Goal: Communication & Community: Answer question/provide support

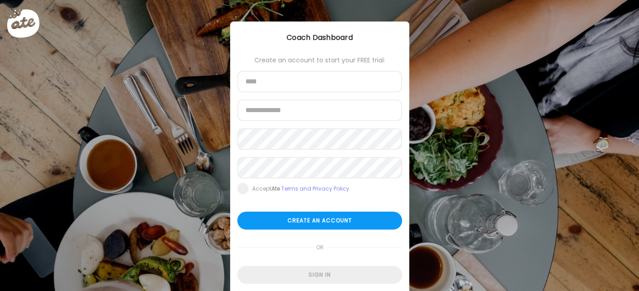
type input "**********"
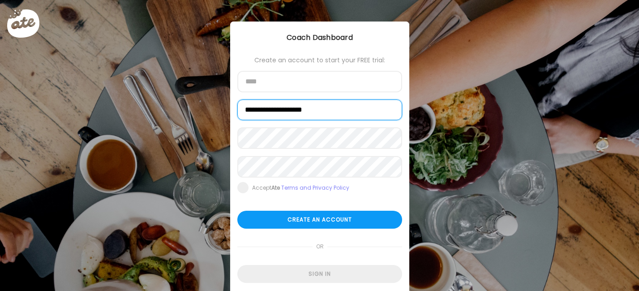
type input "**********"
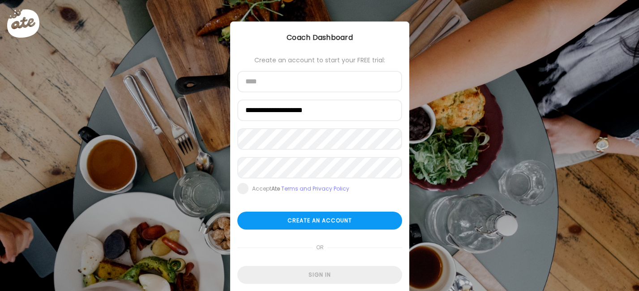
type input "**********"
click at [310, 265] on form "**********" at bounding box center [319, 169] width 165 height 227
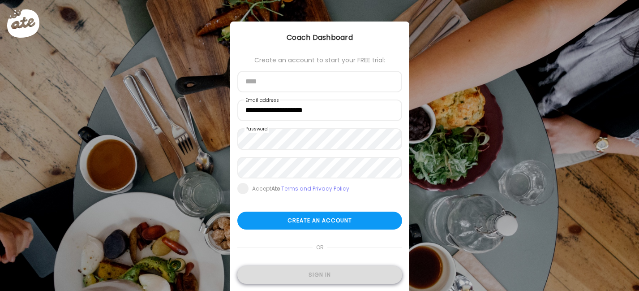
click at [301, 273] on div "Sign in" at bounding box center [319, 275] width 165 height 18
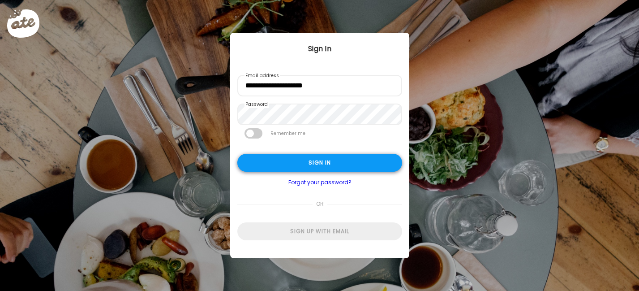
click at [319, 166] on div "Sign in" at bounding box center [319, 163] width 165 height 18
type textarea "**********"
type input "**********"
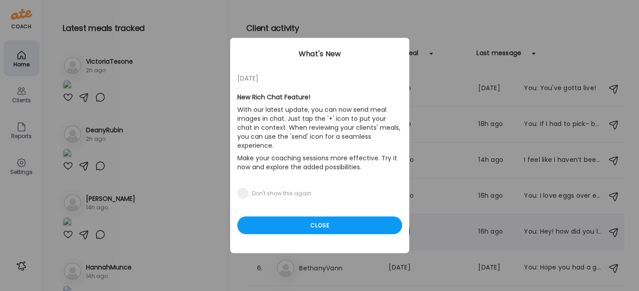
click at [320, 218] on div "Close" at bounding box center [319, 225] width 165 height 18
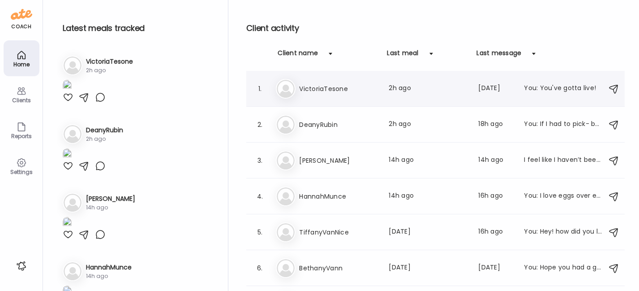
click at [352, 86] on h3 "VictoriaTesone" at bounding box center [338, 88] width 79 height 11
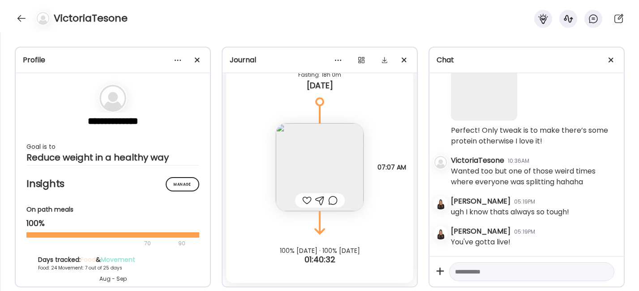
scroll to position [19661, 0]
click at [302, 199] on div at bounding box center [306, 200] width 9 height 11
click at [18, 23] on div at bounding box center [21, 18] width 14 height 14
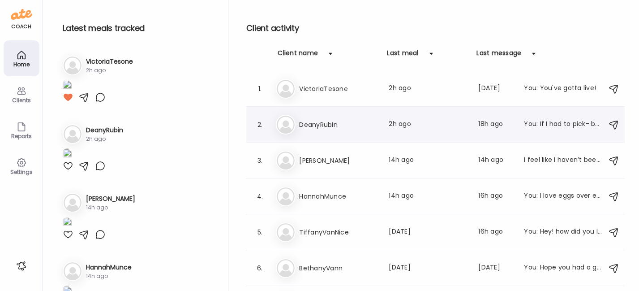
click at [344, 128] on h3 "DeanyRubin" at bounding box center [338, 124] width 79 height 11
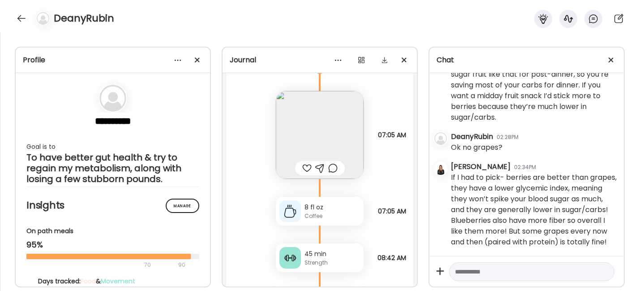
scroll to position [3671, 0]
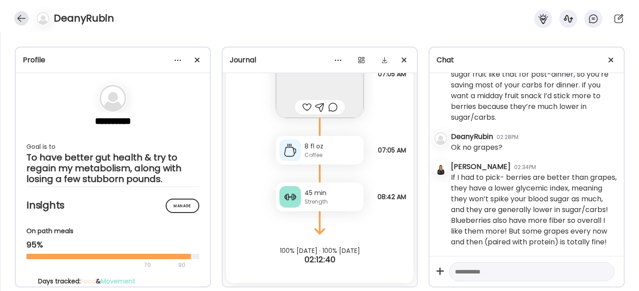
click at [24, 18] on div at bounding box center [21, 18] width 14 height 14
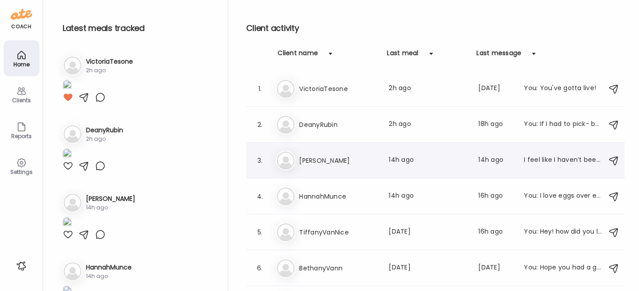
click at [324, 163] on h3 "[PERSON_NAME]" at bounding box center [338, 160] width 79 height 11
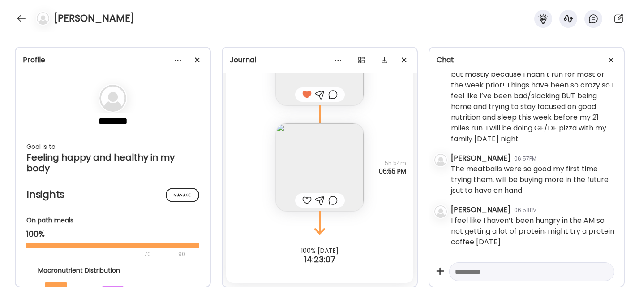
scroll to position [15161, 0]
click at [322, 162] on img at bounding box center [320, 167] width 88 height 88
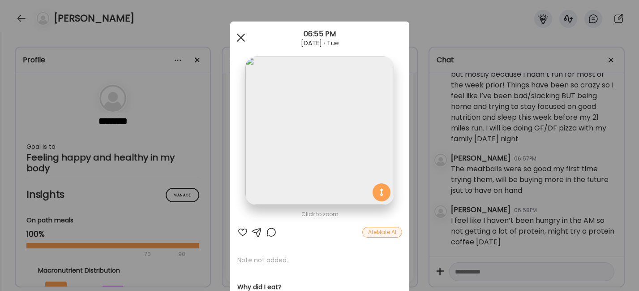
click at [237, 33] on div at bounding box center [241, 38] width 18 height 18
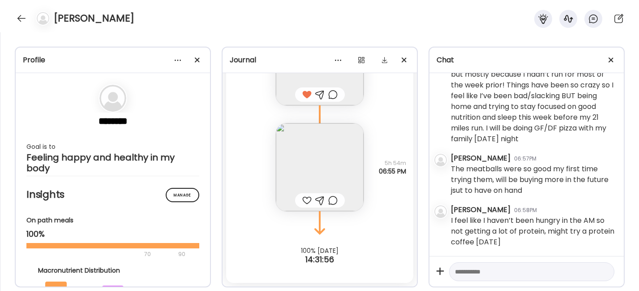
scroll to position [17548, 0]
click at [21, 17] on div at bounding box center [21, 18] width 14 height 14
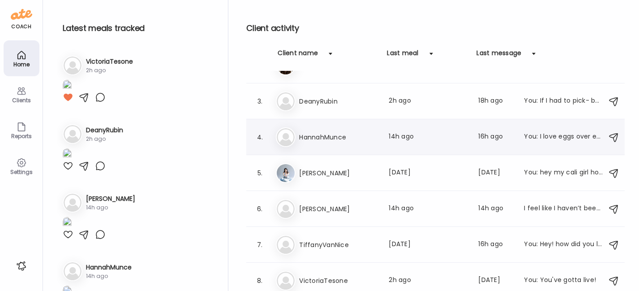
scroll to position [62, 0]
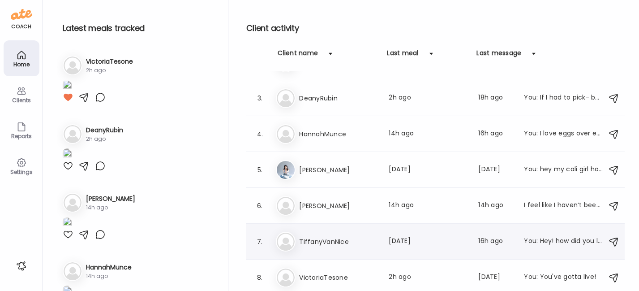
click at [335, 242] on h3 "TiffanyVanNice" at bounding box center [338, 241] width 79 height 11
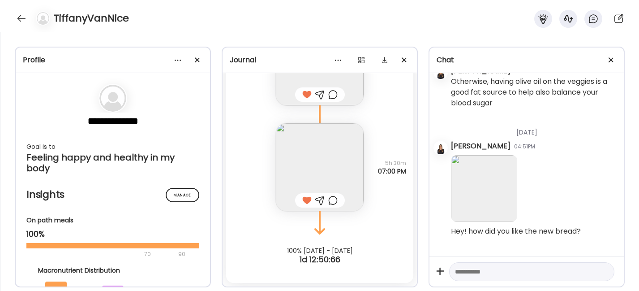
scroll to position [7453, 0]
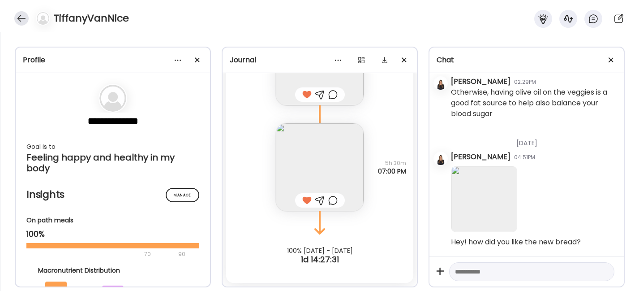
click at [21, 17] on div at bounding box center [21, 18] width 14 height 14
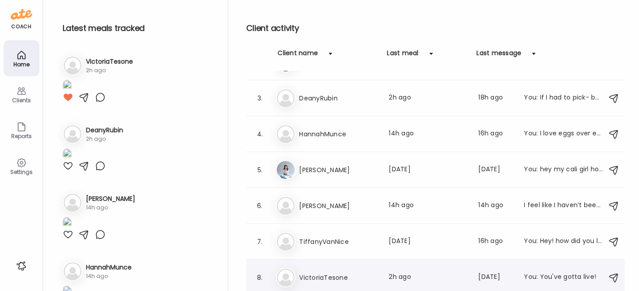
click at [327, 270] on div "Vi VictoriaTesone Last meal: 2h ago Last message: [DATE] You: You've gotta live!" at bounding box center [437, 277] width 322 height 20
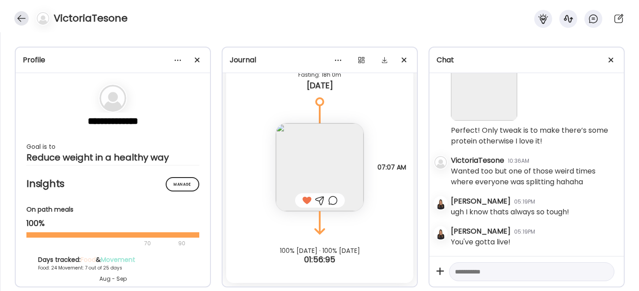
scroll to position [19661, 0]
click at [19, 18] on div at bounding box center [21, 18] width 14 height 14
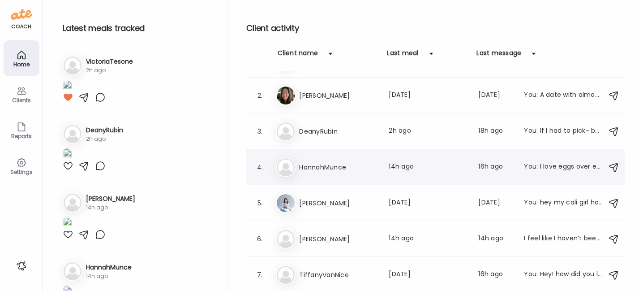
scroll to position [0, 0]
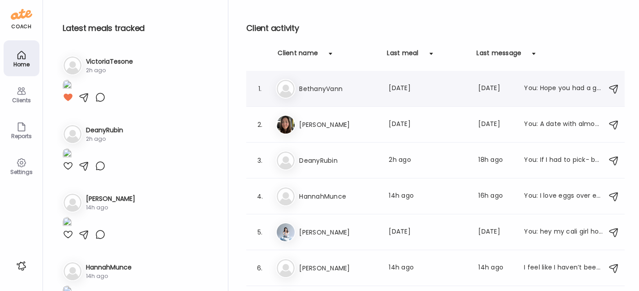
click at [327, 94] on div "Be [PERSON_NAME] Last meal: [DATE] Last message: [DATE] You: Hope you had a gre…" at bounding box center [437, 89] width 322 height 20
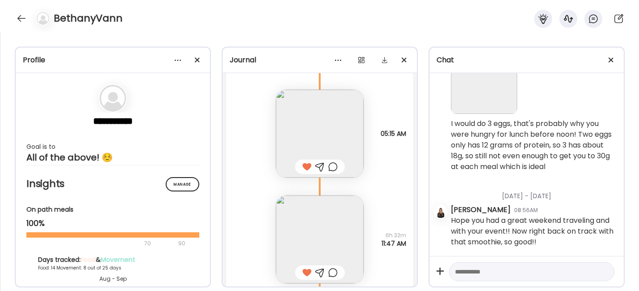
scroll to position [9659, 0]
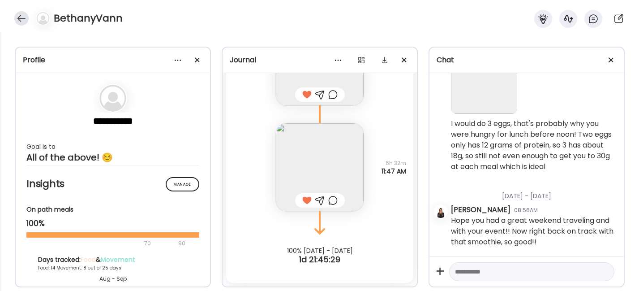
click at [22, 16] on div at bounding box center [21, 18] width 14 height 14
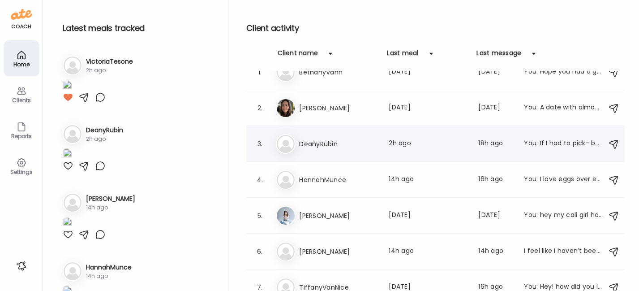
scroll to position [62, 0]
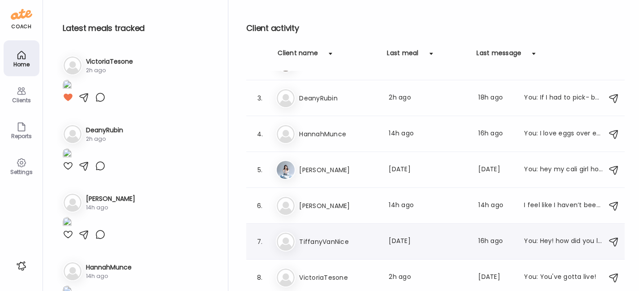
click at [306, 228] on div "7. Ti TiffanyVanNice Last meal: [DATE] Last message: 16h ago You: Hey! how did …" at bounding box center [435, 242] width 378 height 36
click at [303, 240] on h3 "TiffanyVanNice" at bounding box center [338, 241] width 79 height 11
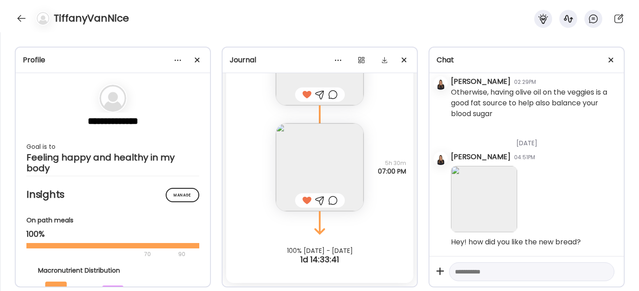
scroll to position [7453, 0]
click at [485, 274] on textarea at bounding box center [524, 271] width 138 height 11
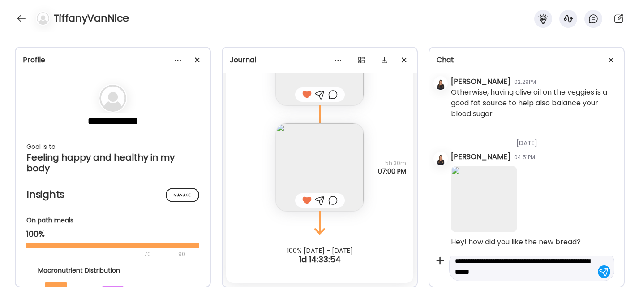
type textarea "**********"
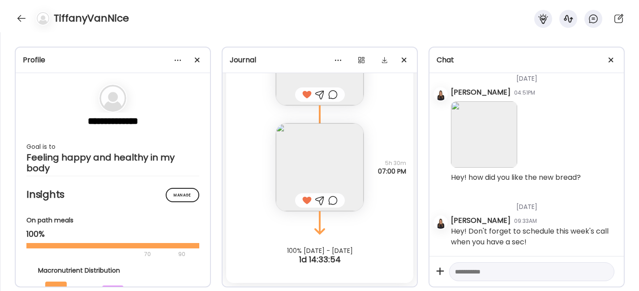
scroll to position [7518, 0]
click at [477, 270] on textarea at bounding box center [524, 271] width 138 height 11
paste textarea "**********"
type textarea "**********"
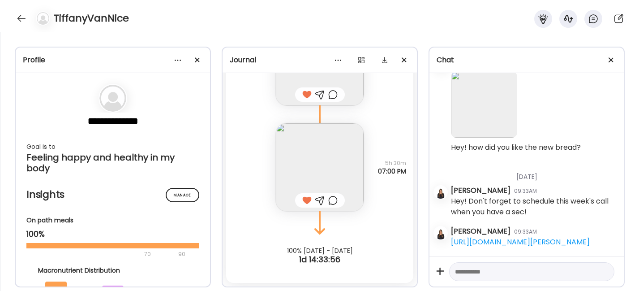
scroll to position [7559, 0]
click at [18, 16] on div at bounding box center [21, 18] width 14 height 14
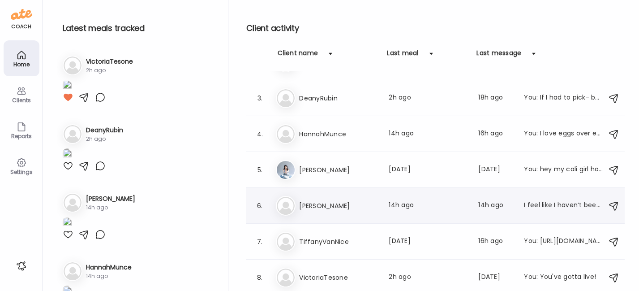
click at [321, 208] on h3 "[PERSON_NAME]" at bounding box center [338, 205] width 79 height 11
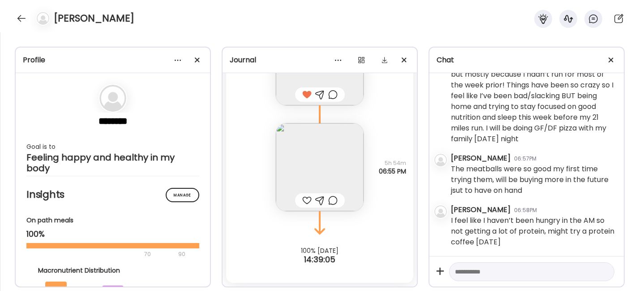
scroll to position [17548, 0]
click at [463, 272] on textarea at bounding box center [524, 271] width 138 height 11
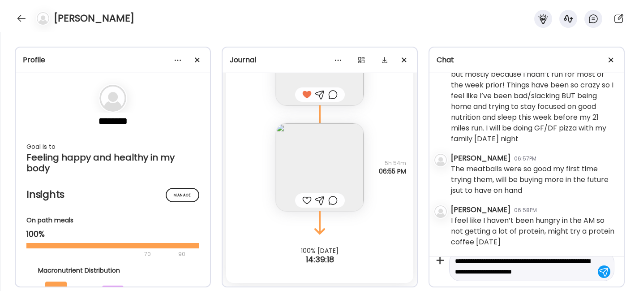
scroll to position [21, 0]
type textarea "**********"
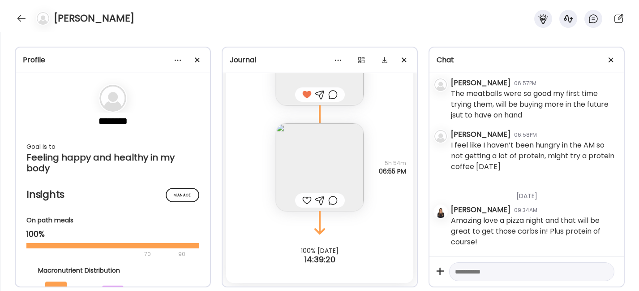
scroll to position [17624, 0]
click at [468, 270] on textarea at bounding box center [524, 271] width 138 height 11
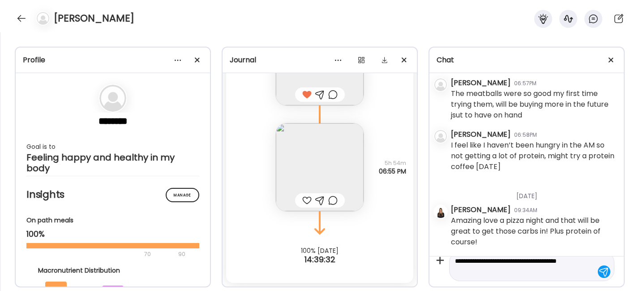
type textarea "**********"
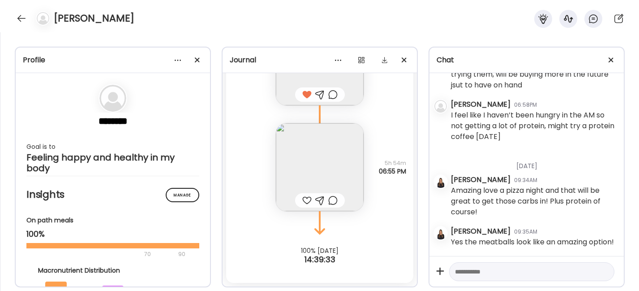
scroll to position [17665, 0]
click at [468, 275] on textarea at bounding box center [524, 271] width 138 height 11
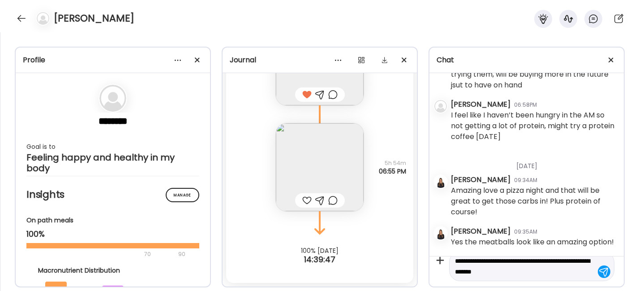
type textarea "**********"
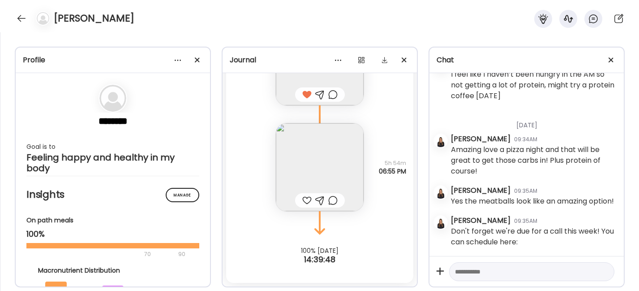
scroll to position [17706, 0]
click at [486, 269] on textarea at bounding box center [524, 271] width 138 height 11
paste textarea "**********"
type textarea "**********"
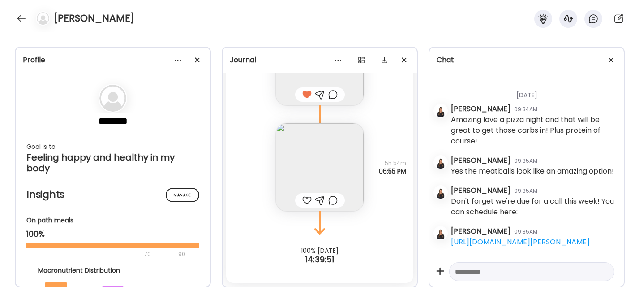
scroll to position [17747, 0]
click at [492, 271] on textarea at bounding box center [524, 271] width 138 height 11
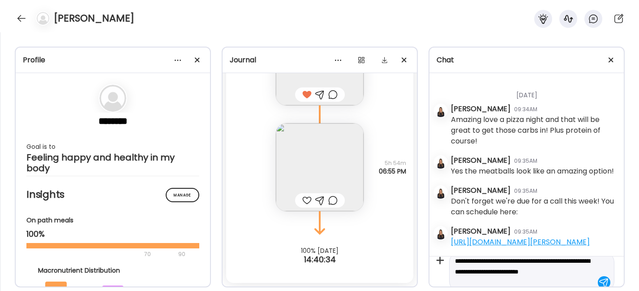
scroll to position [21, 0]
type textarea "**********"
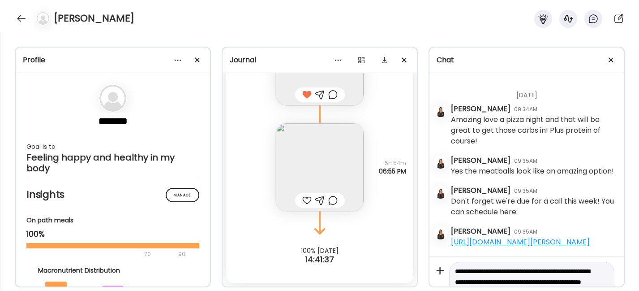
drag, startPoint x: 566, startPoint y: 273, endPoint x: 453, endPoint y: 254, distance: 114.5
click at [453, 254] on div "[DATE] - [DATE] [PERSON_NAME] 10:14AM Hi [PERSON_NAME] [PERSON_NAME]! I’m so ex…" at bounding box center [527, 192] width 194 height 239
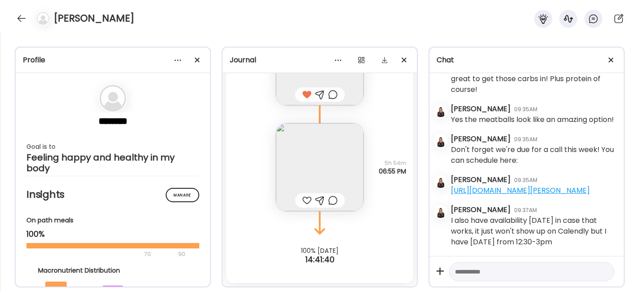
scroll to position [17799, 0]
click at [16, 13] on div at bounding box center [21, 18] width 14 height 14
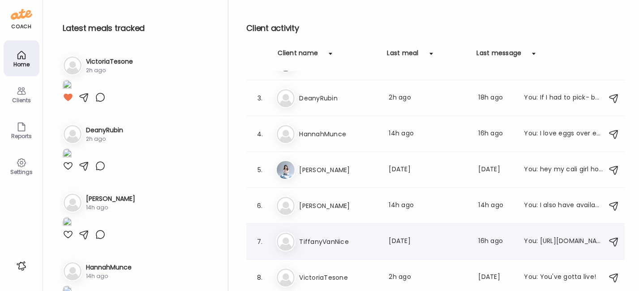
click at [341, 231] on div "7. Ti TiffanyVanNice Last meal: [DATE] Last message: 16h ago You: [URL][DOMAIN_…" at bounding box center [435, 242] width 378 height 36
click at [377, 241] on h3 "TiffanyVanNice" at bounding box center [338, 241] width 79 height 11
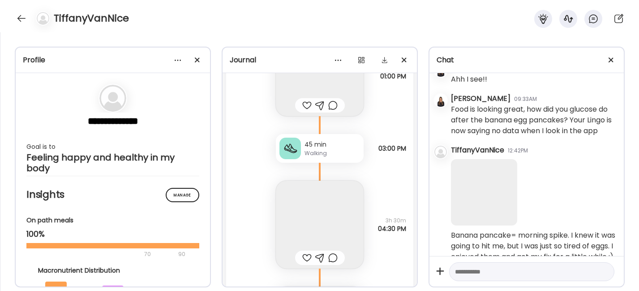
scroll to position [11848, 0]
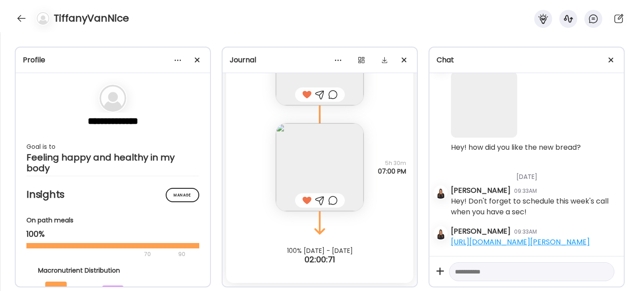
click at [477, 271] on textarea at bounding box center [524, 271] width 138 height 11
paste textarea "**********"
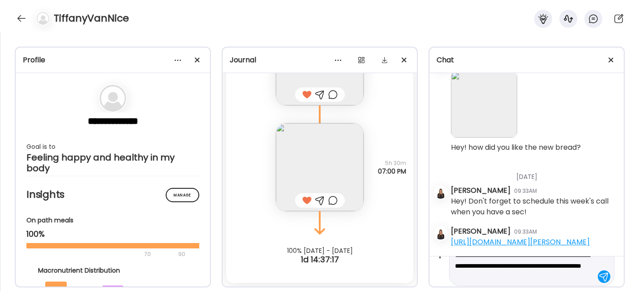
scroll to position [21, 0]
type textarea "**********"
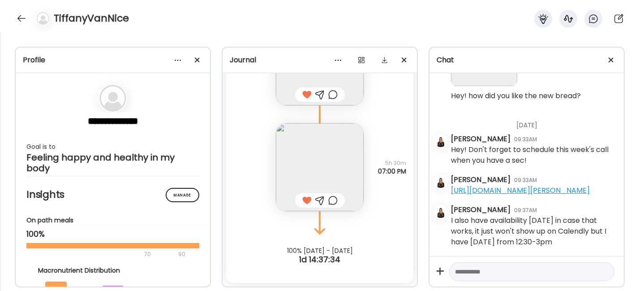
scroll to position [7611, 0]
click at [24, 17] on div at bounding box center [21, 18] width 14 height 14
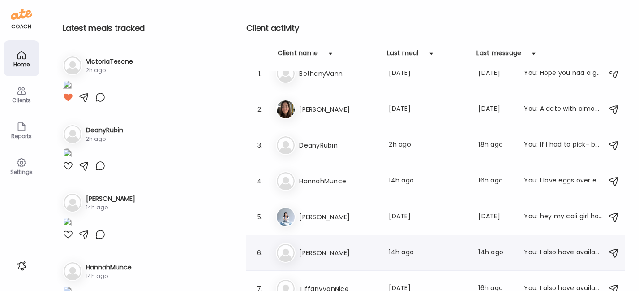
scroll to position [7, 0]
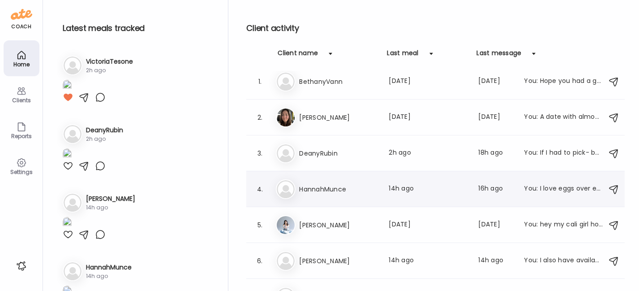
click at [337, 189] on h3 "HannahMunce" at bounding box center [338, 189] width 79 height 11
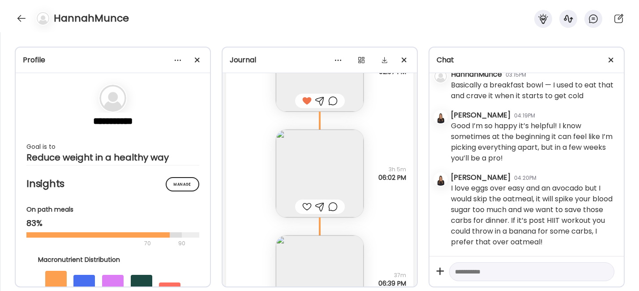
scroll to position [2117, 0]
click at [310, 181] on img at bounding box center [320, 173] width 88 height 88
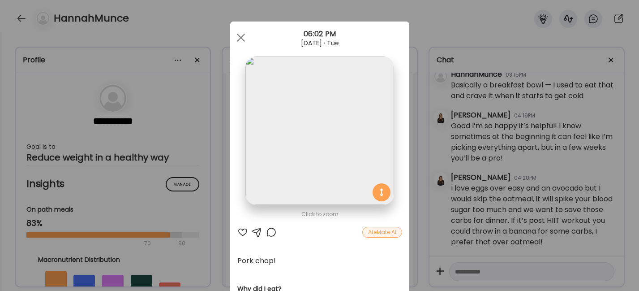
click at [239, 232] on div at bounding box center [242, 232] width 11 height 11
click at [238, 35] on div at bounding box center [241, 38] width 18 height 18
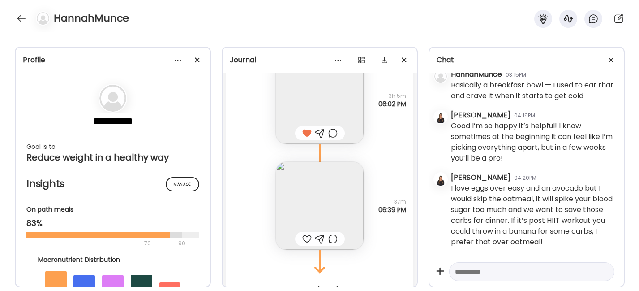
scroll to position [2194, 0]
click at [312, 196] on img at bounding box center [320, 202] width 88 height 88
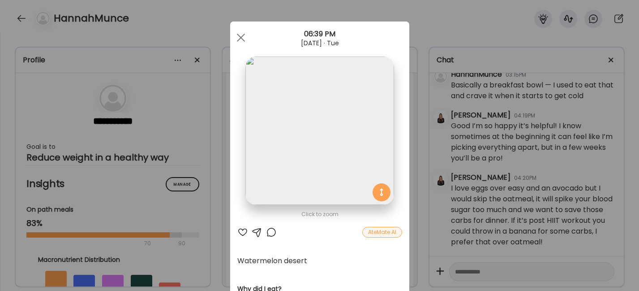
click at [243, 232] on div at bounding box center [242, 232] width 11 height 11
click at [236, 39] on div at bounding box center [241, 38] width 18 height 18
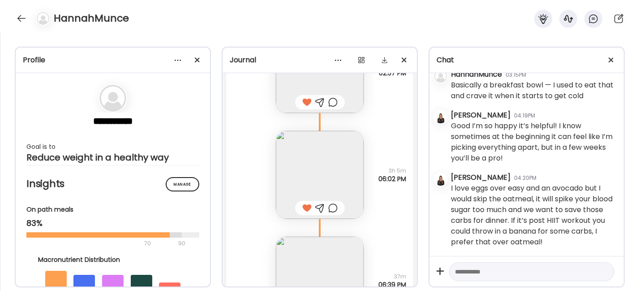
scroll to position [2115, 0]
click at [473, 269] on textarea at bounding box center [524, 271] width 138 height 11
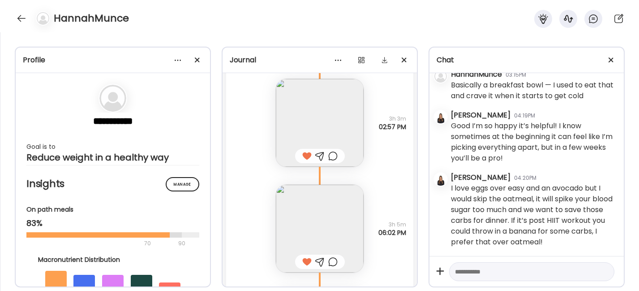
scroll to position [2229, 0]
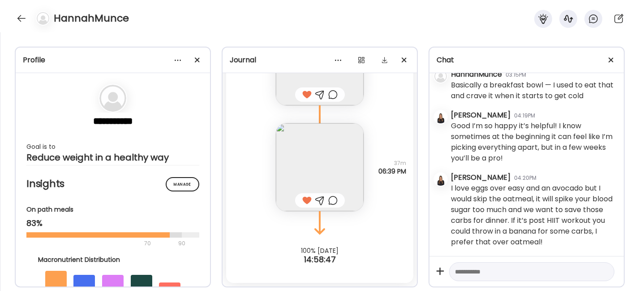
click at [472, 271] on textarea at bounding box center [524, 271] width 138 height 11
click at [481, 269] on textarea at bounding box center [524, 271] width 138 height 11
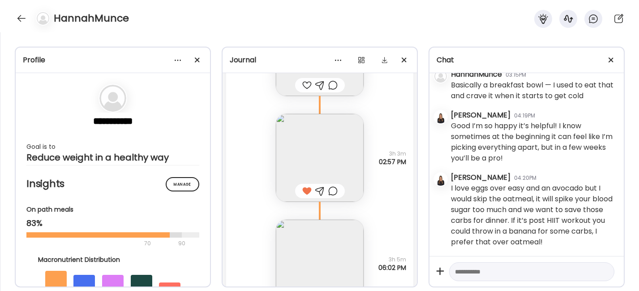
scroll to position [2018, 0]
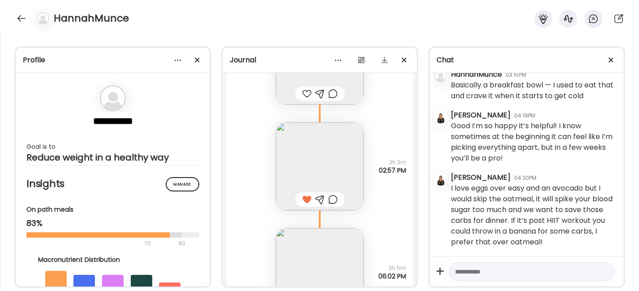
click at [489, 271] on textarea at bounding box center [524, 271] width 138 height 11
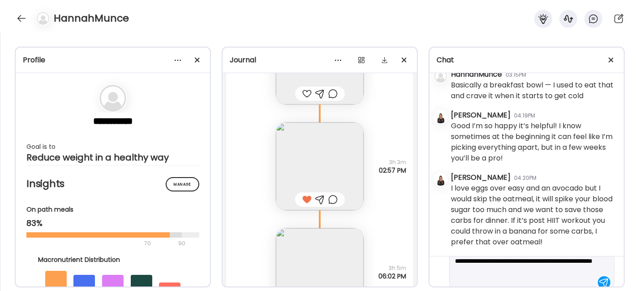
scroll to position [32, 0]
click at [456, 269] on textarea "**********" at bounding box center [524, 255] width 138 height 43
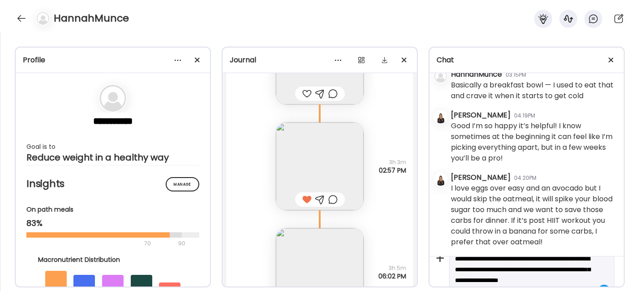
scroll to position [15, 0]
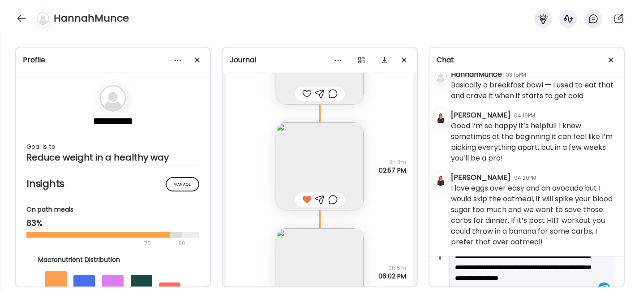
click at [535, 266] on textarea "**********" at bounding box center [524, 272] width 138 height 43
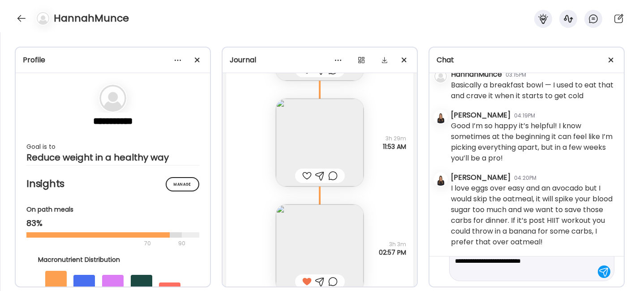
scroll to position [1834, 0]
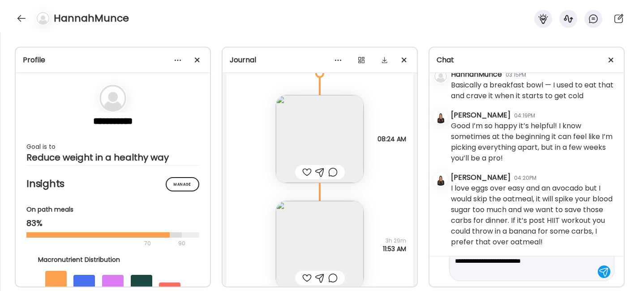
click at [313, 125] on img at bounding box center [320, 139] width 88 height 88
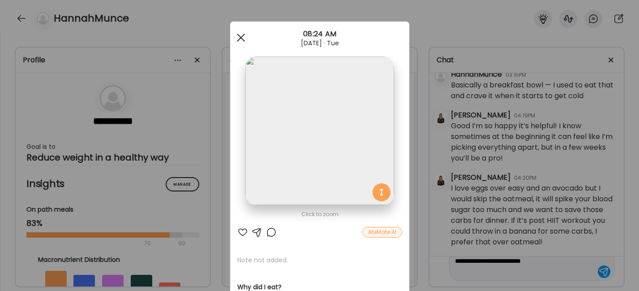
type textarea "**********"
click at [238, 40] on div at bounding box center [241, 38] width 18 height 18
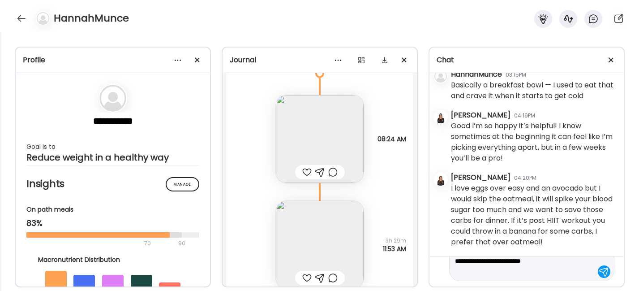
click at [519, 269] on textarea "**********" at bounding box center [524, 255] width 138 height 43
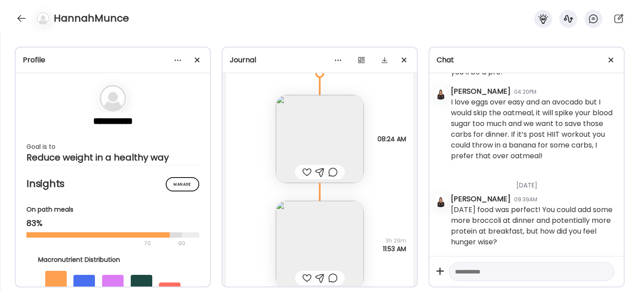
scroll to position [2223, 0]
click at [22, 17] on div at bounding box center [21, 18] width 14 height 14
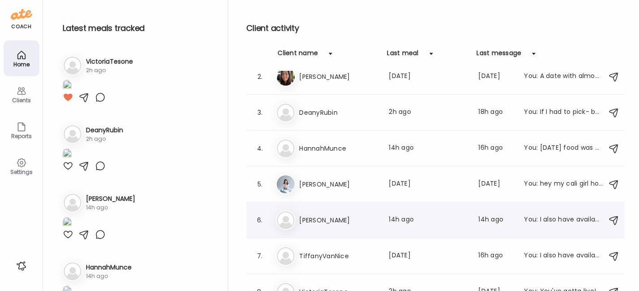
scroll to position [0, 0]
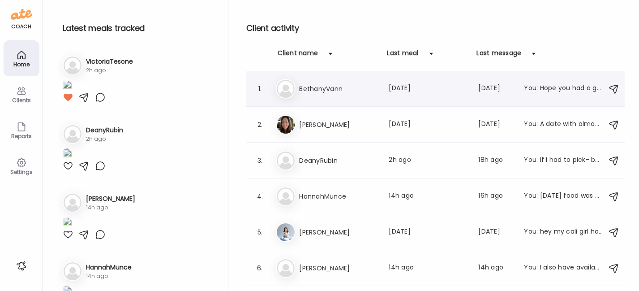
click at [335, 85] on h3 "BethanyVann" at bounding box center [338, 88] width 79 height 11
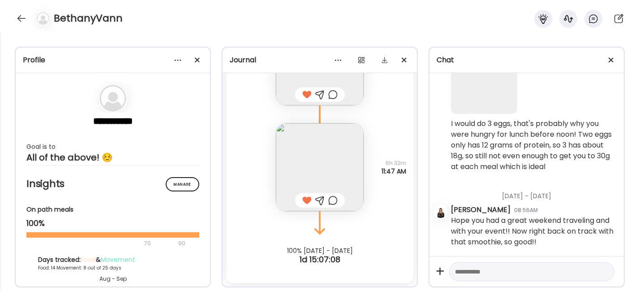
scroll to position [20811, 0]
click at [21, 16] on div at bounding box center [21, 18] width 14 height 14
